Goal: Task Accomplishment & Management: Use online tool/utility

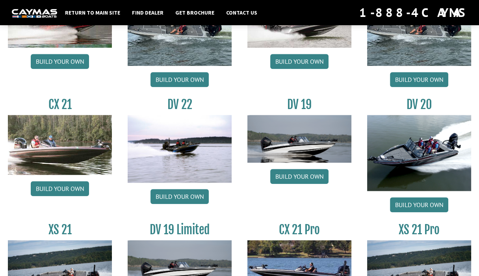
scroll to position [824, 0]
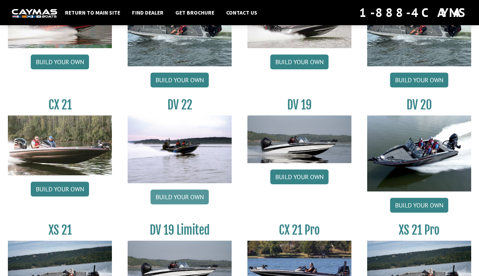
click at [177, 195] on link "Build your own" at bounding box center [179, 196] width 58 height 15
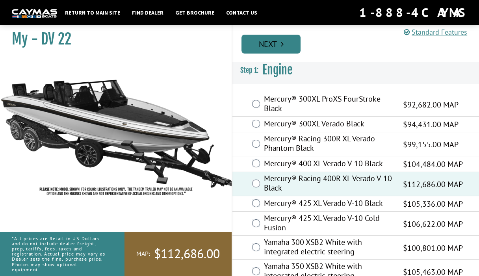
click at [277, 45] on link "Next" at bounding box center [270, 44] width 59 height 19
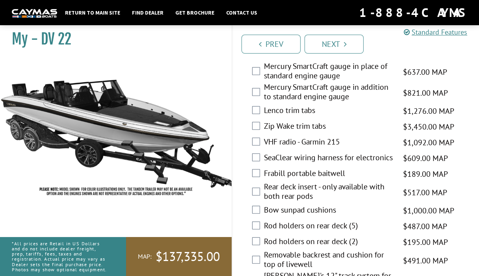
scroll to position [1771, 0]
